Goal: Task Accomplishment & Management: Use online tool/utility

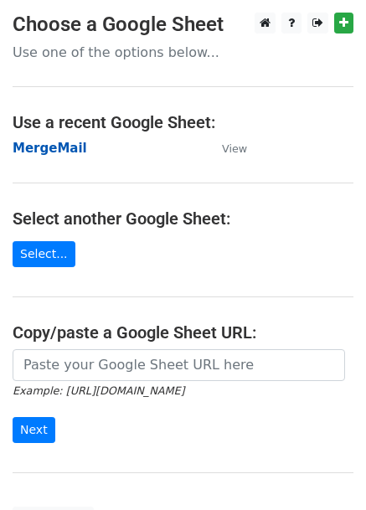
click at [62, 156] on strong "MergeMail" at bounding box center [50, 148] width 74 height 15
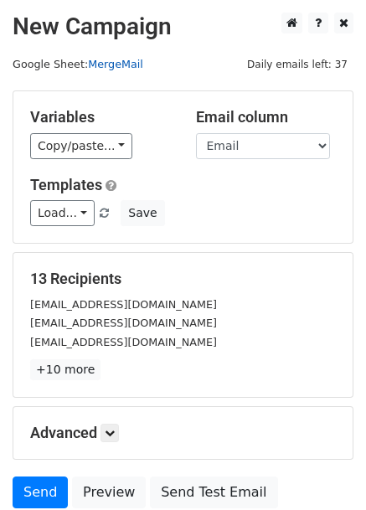
click at [122, 58] on link "MergeMail" at bounding box center [115, 64] width 55 height 13
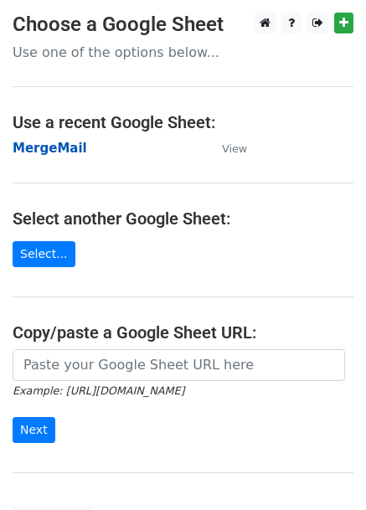
click at [33, 148] on strong "MergeMail" at bounding box center [50, 148] width 74 height 15
click at [57, 147] on strong "MergeMail" at bounding box center [50, 148] width 74 height 15
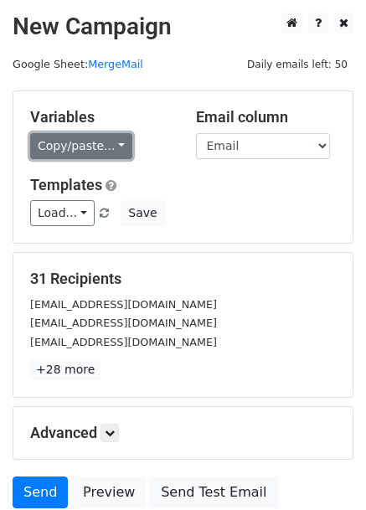
click at [92, 146] on link "Copy/paste..." at bounding box center [81, 146] width 102 height 26
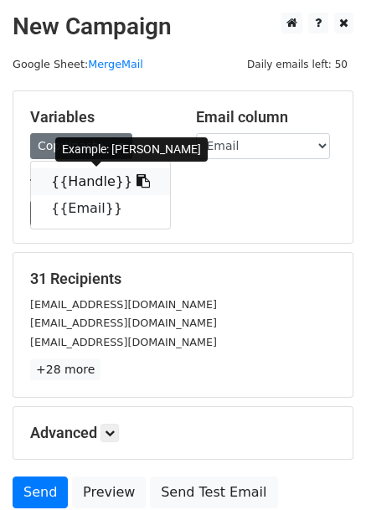
click at [80, 178] on link "{{Handle}}" at bounding box center [100, 181] width 139 height 27
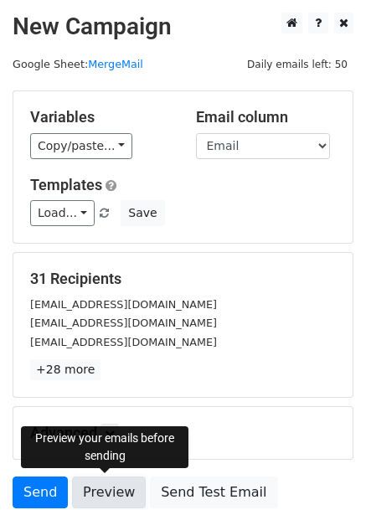
click at [111, 487] on link "Preview" at bounding box center [109, 492] width 74 height 32
click at [116, 489] on link "Preview" at bounding box center [109, 492] width 74 height 32
click at [108, 482] on link "Preview" at bounding box center [109, 492] width 74 height 32
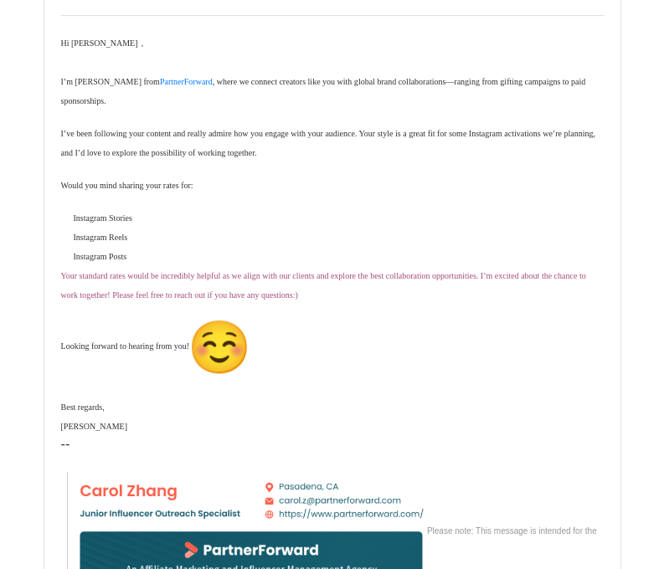
scroll to position [251, 0]
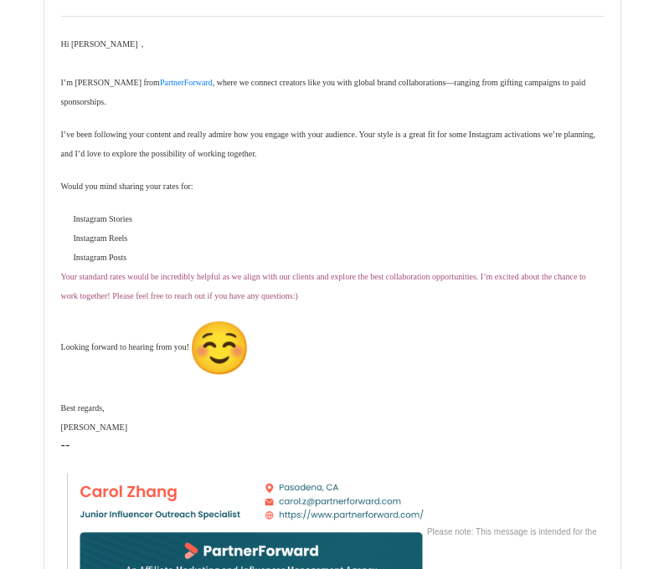
click at [81, 382] on font "Looking forward to hearing from you! Best regards, Carol" at bounding box center [155, 387] width 189 height 90
click at [79, 367] on p "Looking forward to hearing from you! Best regards, Carol" at bounding box center [332, 377] width 542 height 118
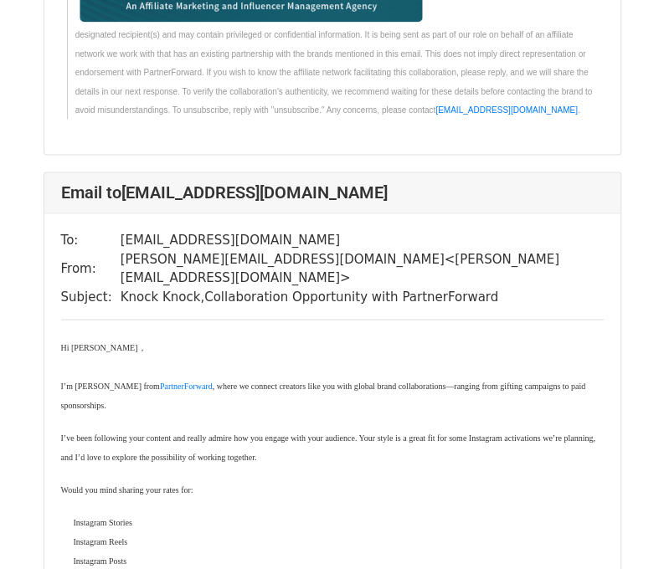
scroll to position [920, 0]
